Goal: Find specific page/section: Find specific page/section

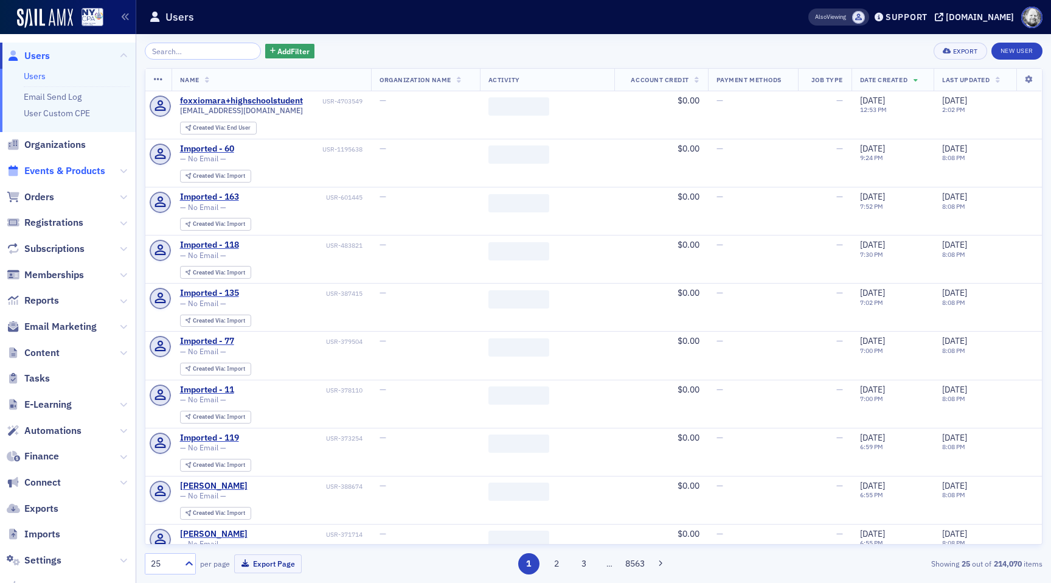
click at [61, 169] on span "Events & Products" at bounding box center [64, 170] width 81 height 13
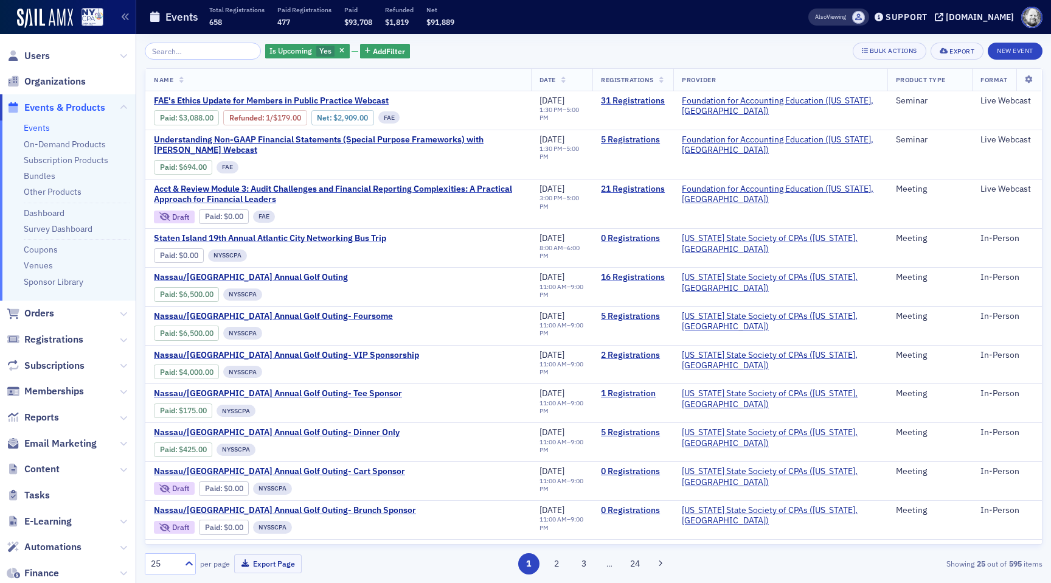
click at [171, 52] on input "search" at bounding box center [203, 51] width 116 height 17
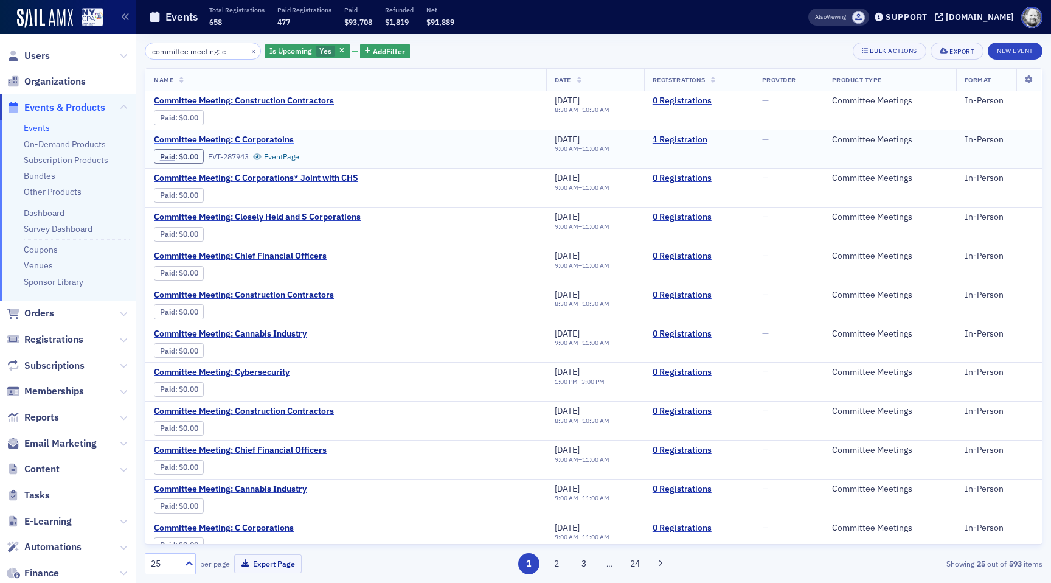
type input "committee meeting: c"
click at [223, 138] on span "Committee Meeting: C Corporatoins" at bounding box center [256, 139] width 204 height 11
